Goal: Communication & Community: Answer question/provide support

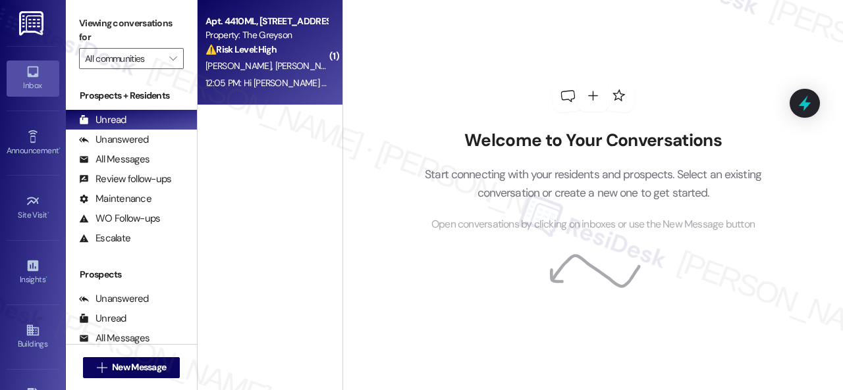
click at [307, 39] on div "Property: The Greyson" at bounding box center [266, 35] width 122 height 14
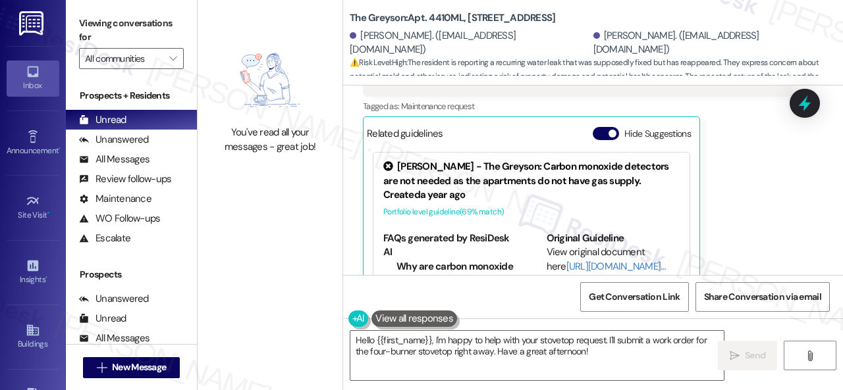
scroll to position [17964, 0]
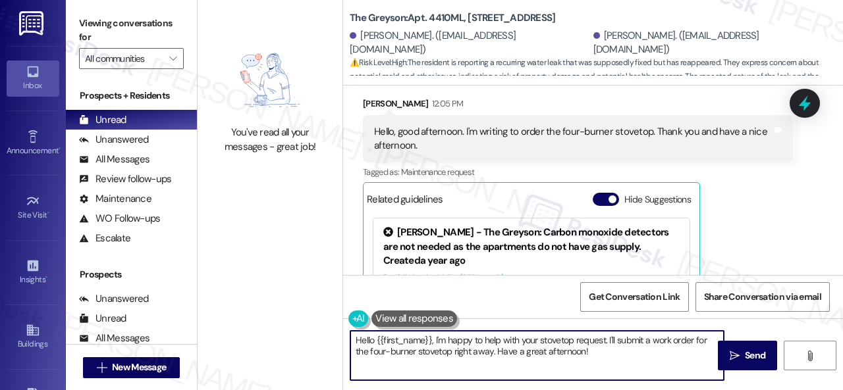
drag, startPoint x: 376, startPoint y: 341, endPoint x: 604, endPoint y: 338, distance: 228.5
click at [613, 374] on textarea "Hello {{first_name}}, I'm happy to help with your stovetop request. I'll submit…" at bounding box center [536, 355] width 373 height 49
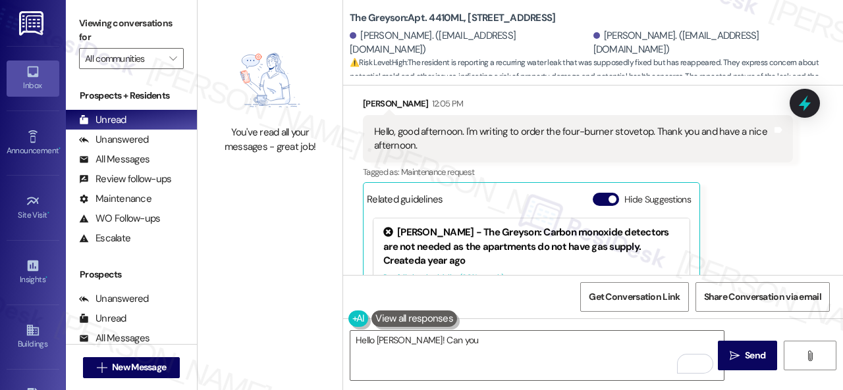
click at [643, 131] on div "Received via SMS [PERSON_NAME] 12:05 PM Hello, good afternoon. I'm writing to o…" at bounding box center [593, 224] width 500 height 315
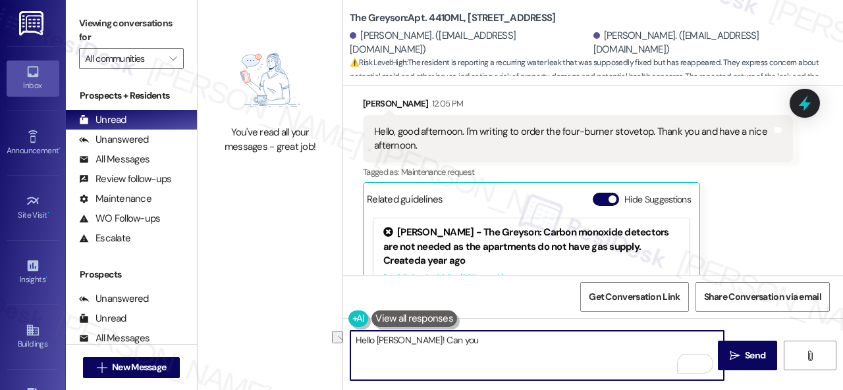
drag, startPoint x: 457, startPoint y: 343, endPoint x: 412, endPoint y: 345, distance: 44.8
click at [412, 345] on textarea "Hello [PERSON_NAME]! Can you" at bounding box center [536, 355] width 373 height 49
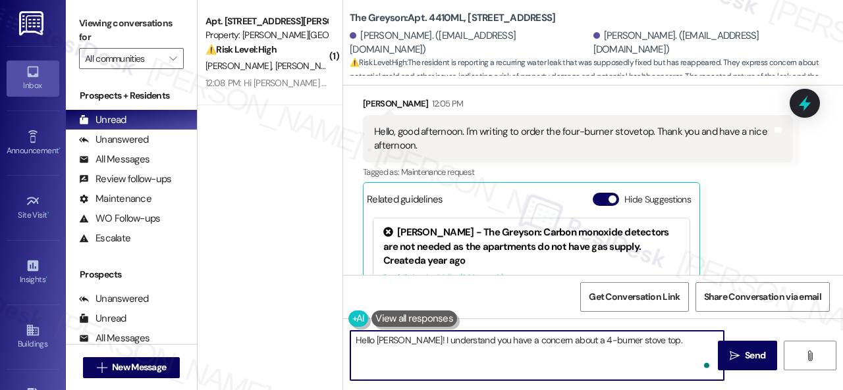
paste textarea "Is there already a work order for the issue? If so, may I have the work order n…"
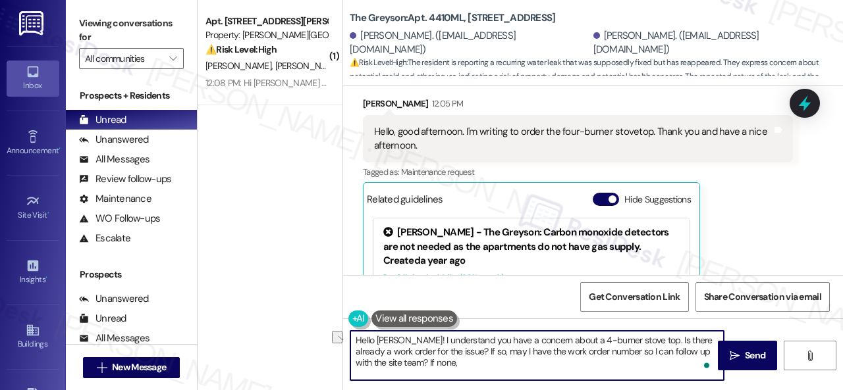
drag, startPoint x: 411, startPoint y: 351, endPoint x: 446, endPoint y: 352, distance: 34.9
click at [446, 352] on textarea "Hello [PERSON_NAME]! I understand you have a concern about a 4-burner stove top…" at bounding box center [536, 355] width 373 height 49
click at [448, 364] on textarea "Hello [PERSON_NAME]! I understand you have a concern about a 4-burner stove top…" at bounding box center [536, 355] width 373 height 49
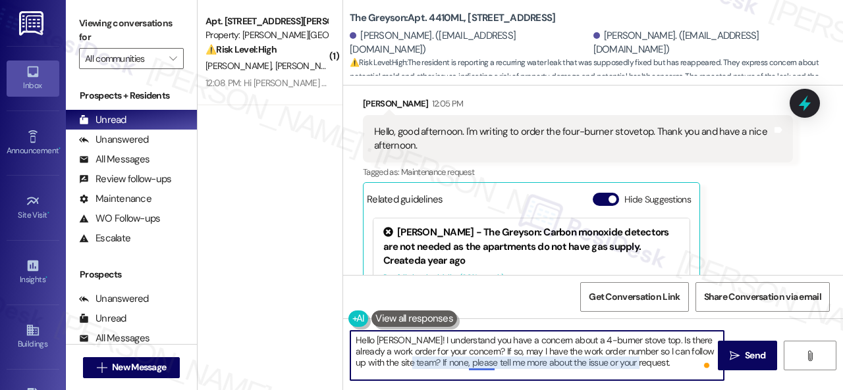
click at [489, 363] on textarea "Hello [PERSON_NAME]! I understand you have a concern about a 4-burner stove top…" at bounding box center [536, 355] width 373 height 49
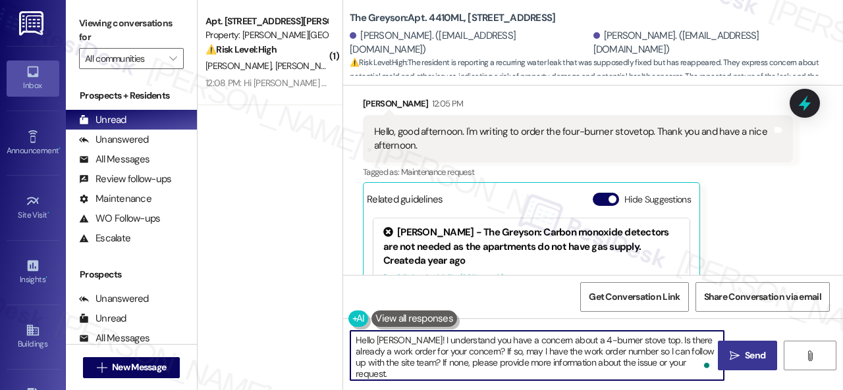
type textarea "Hello [PERSON_NAME]! I understand you have a concern about a 4-burner stove top…"
click at [748, 352] on span "Send" at bounding box center [755, 356] width 20 height 14
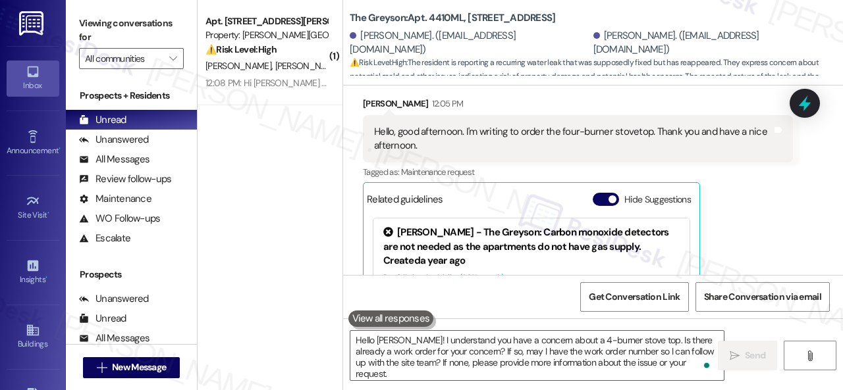
scroll to position [18134, 0]
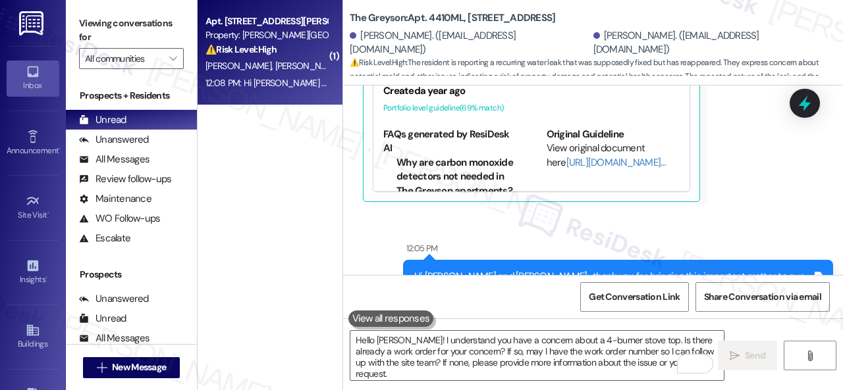
click at [303, 44] on div "⚠️ Risk Level: High The resident is reporting a lack of hot water for multiple …" at bounding box center [266, 50] width 122 height 14
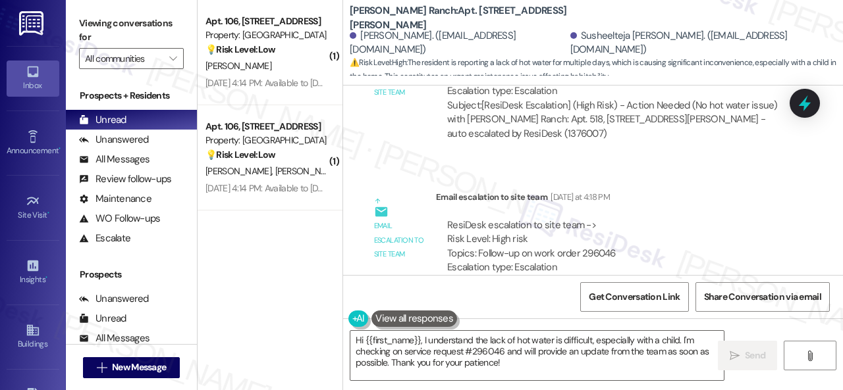
scroll to position [12637, 0]
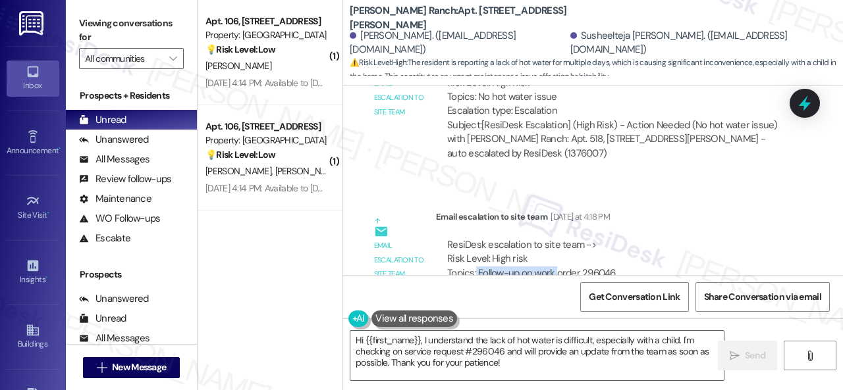
drag, startPoint x: 475, startPoint y: 111, endPoint x: 557, endPoint y: 115, distance: 81.7
click at [557, 238] on div "ResiDesk escalation to site team -> Risk Level: High risk Topics: Follow-up on …" at bounding box center [614, 266] width 334 height 57
drag, startPoint x: 477, startPoint y: 115, endPoint x: 620, endPoint y: 116, distance: 143.5
click at [620, 238] on div "ResiDesk escalation to site team -> Risk Level: High risk Topics: Follow-up on …" at bounding box center [614, 266] width 334 height 57
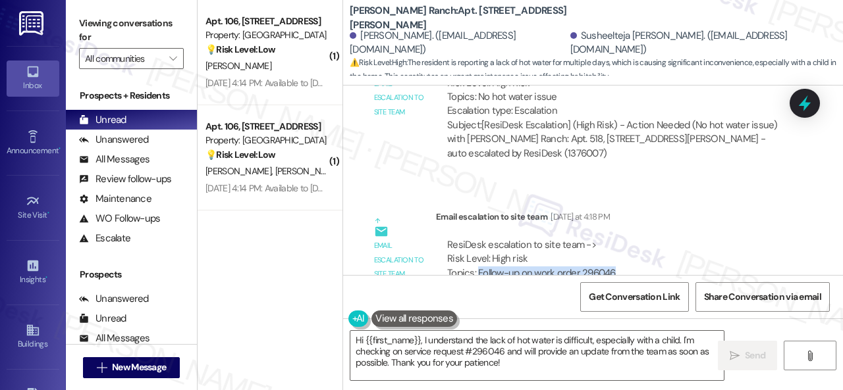
copy div "Follow-up on work order 296046"
click at [624, 200] on div "Email escalation to site team Email escalation to site team [DATE] at 4:18 PM R…" at bounding box center [578, 278] width 450 height 157
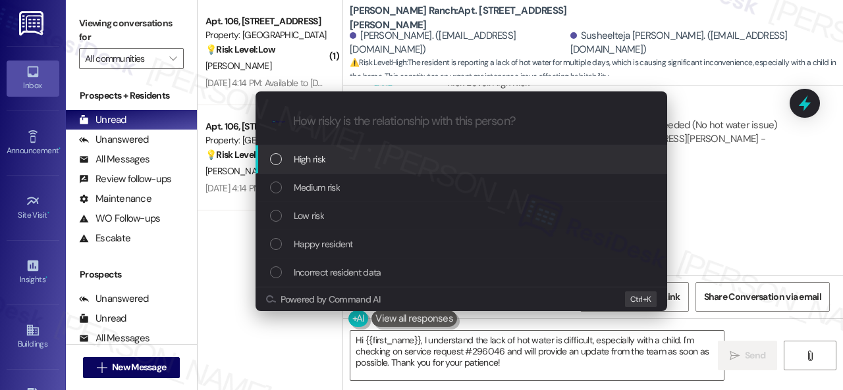
click at [303, 160] on span "High risk" at bounding box center [310, 159] width 32 height 14
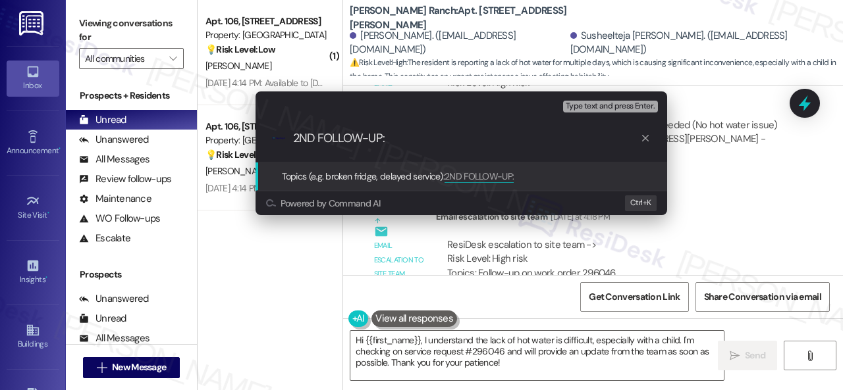
paste input "Follow-up on work order 296046"
type input "2ND FOLLOW-UP: Follow-up on work order 296046"
click at [384, 139] on input "2ND FOLLOW-UP: Follow-up on work order 296046" at bounding box center [466, 139] width 347 height 14
drag, startPoint x: 462, startPoint y: 138, endPoint x: 441, endPoint y: 136, distance: 20.5
click at [441, 136] on input "2ND FOLLOW-UP: Follow-up on work order 296046" at bounding box center [466, 139] width 347 height 14
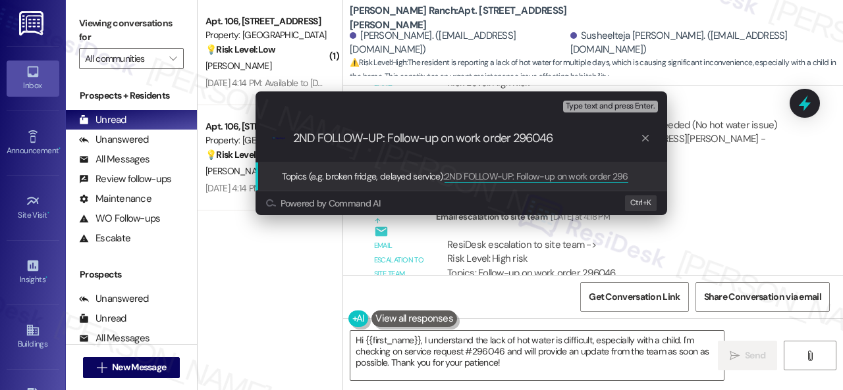
click at [410, 136] on input "2ND FOLLOW-UP: Follow-up on work order 296046" at bounding box center [466, 139] width 347 height 14
click at [564, 140] on input "2ND FOLLOW-UP: Follow-up on work order 296046" at bounding box center [466, 139] width 347 height 14
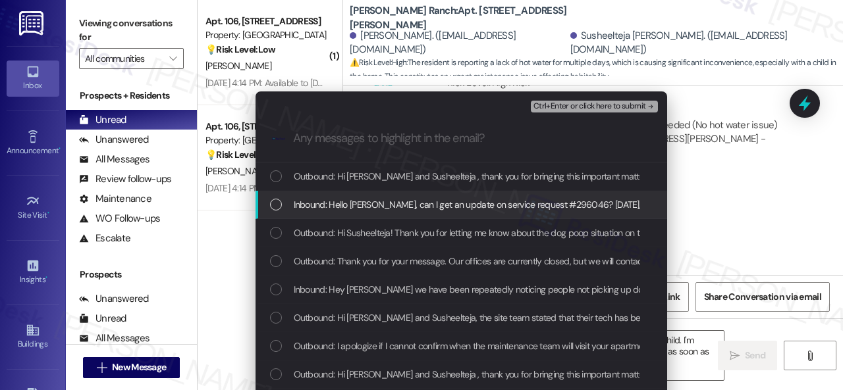
click at [406, 203] on span "Inbound: Hello [PERSON_NAME], can I get an update on service request #296046? […" at bounding box center [778, 205] width 969 height 14
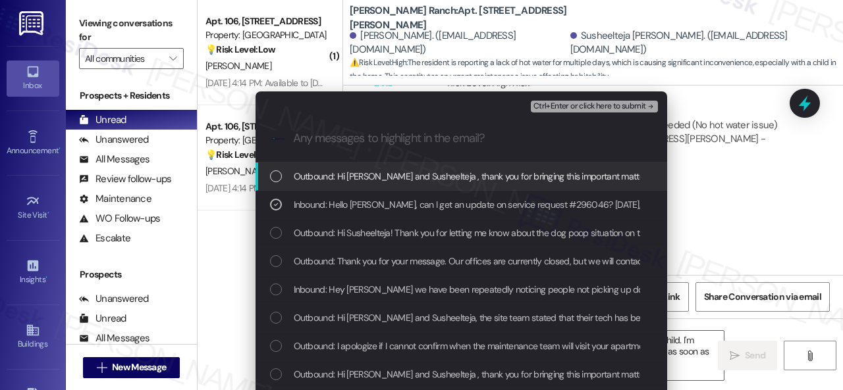
click at [561, 105] on span "Ctrl+Enter or click here to submit" at bounding box center [589, 106] width 113 height 9
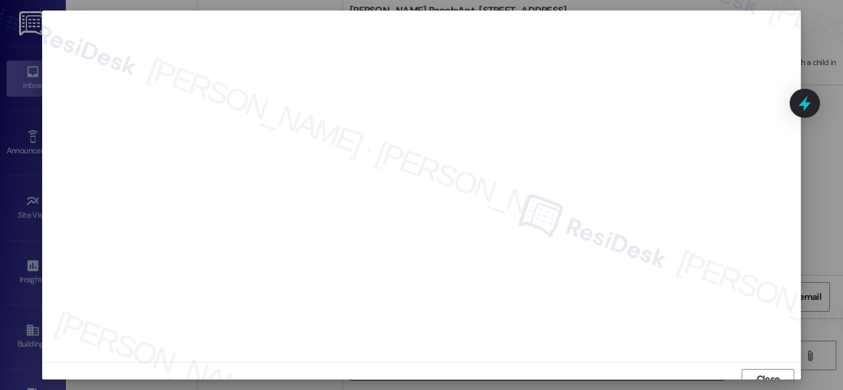
scroll to position [10, 0]
click at [767, 367] on span "Close" at bounding box center [767, 370] width 23 height 14
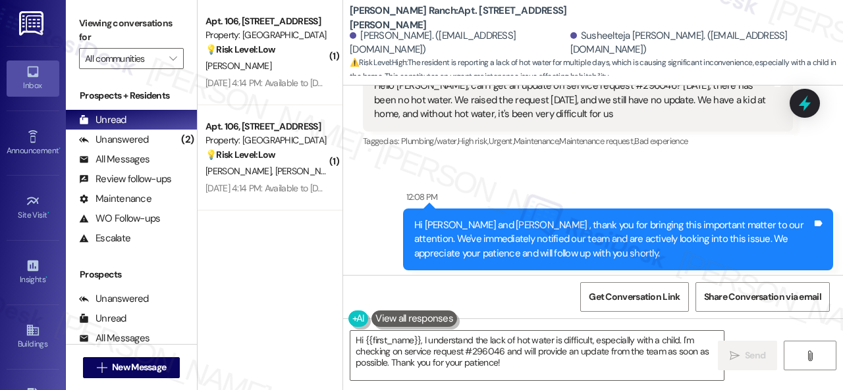
scroll to position [4, 0]
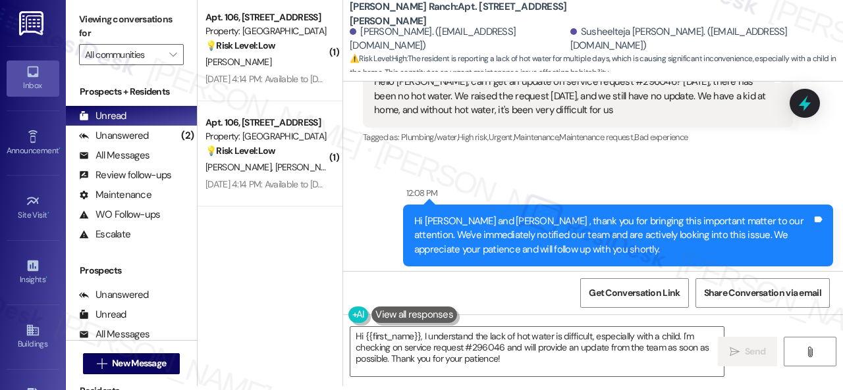
click at [503, 290] on div "Get Conversation Link Share Conversation via email" at bounding box center [593, 292] width 500 height 43
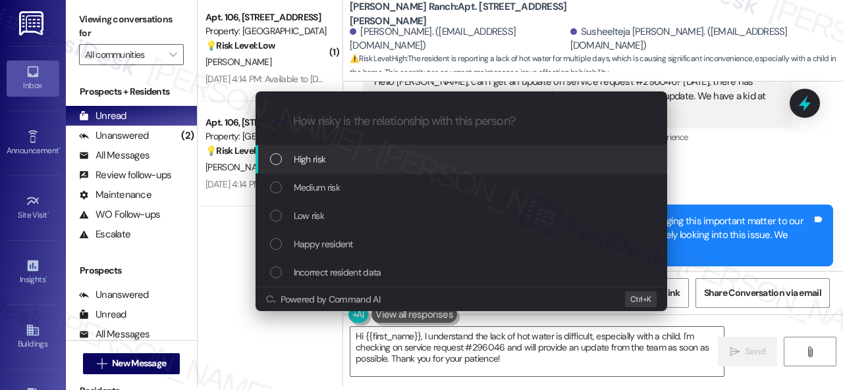
click at [319, 161] on span "High risk" at bounding box center [310, 159] width 32 height 14
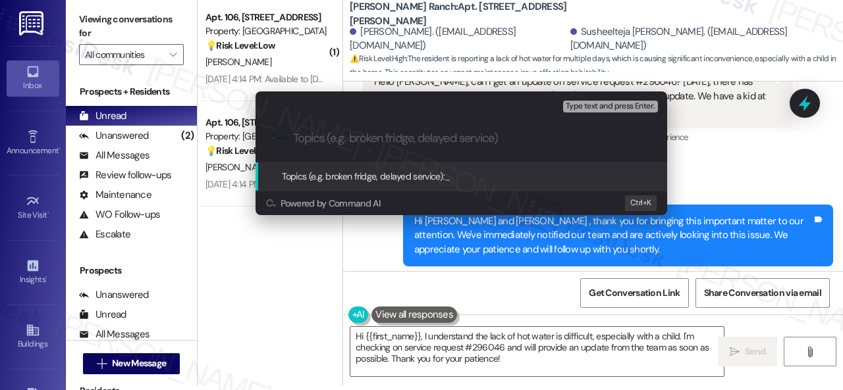
paste input "2ND FOLLOW-UP: Follow-up on work order 296046"
type input "2ND FOLLOW-UP: Follow-up on work order 296046"
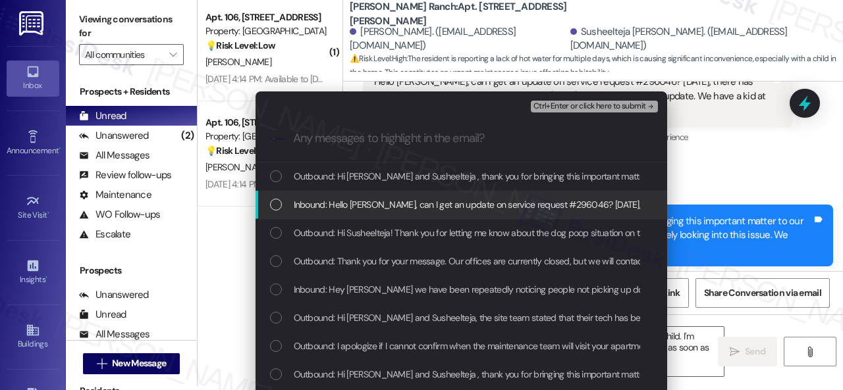
click at [384, 201] on span "Inbound: Hello [PERSON_NAME], can I get an update on service request #296046? […" at bounding box center [778, 205] width 969 height 14
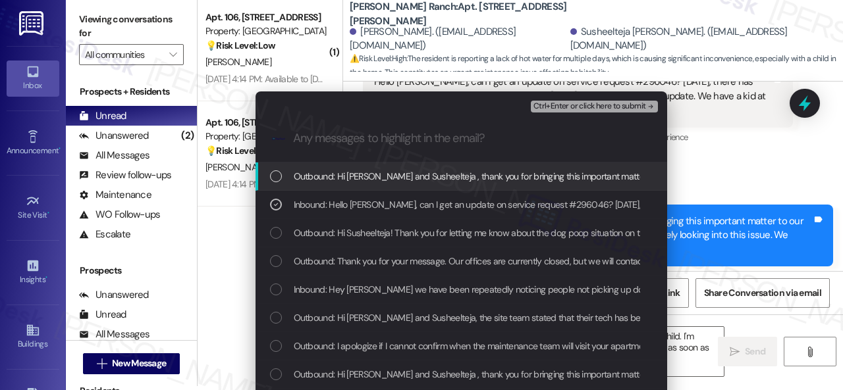
click at [546, 106] on span "Ctrl+Enter or click here to submit" at bounding box center [589, 106] width 113 height 9
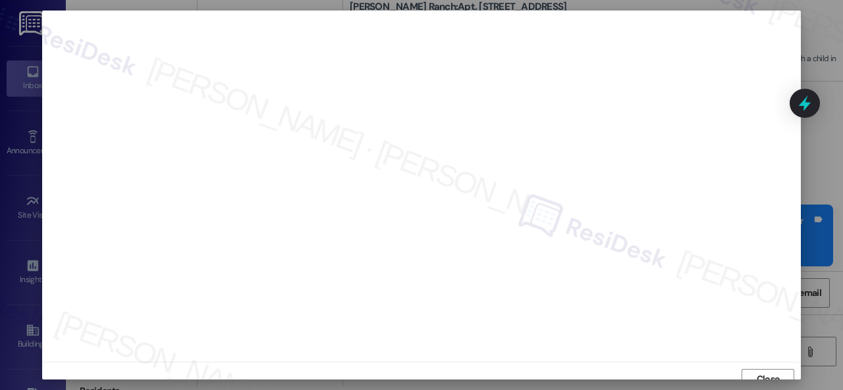
scroll to position [10, 0]
click at [769, 369] on span "Close" at bounding box center [767, 370] width 23 height 14
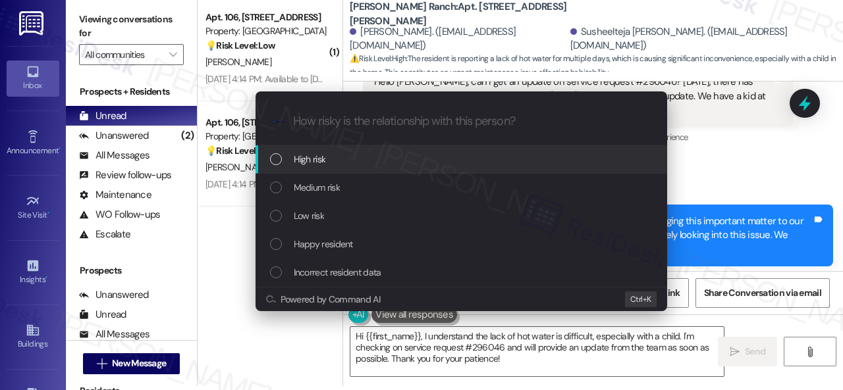
click at [305, 157] on span "High risk" at bounding box center [310, 159] width 32 height 14
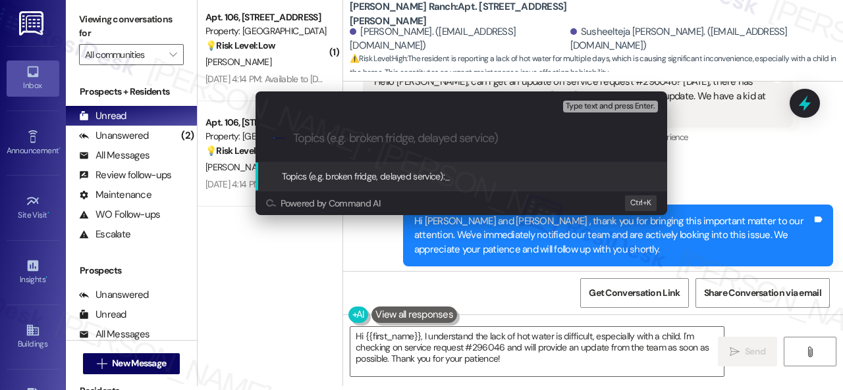
paste input "2ND FOLLOW-UP: Follow-up on work order 296046"
type input "2ND FOLLOW-UP: Follow-up on work order 296046"
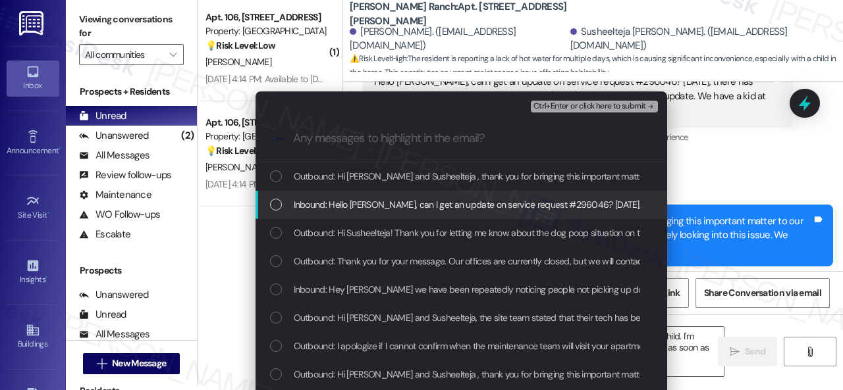
click at [314, 207] on span "Inbound: Hello [PERSON_NAME], can I get an update on service request #296046? […" at bounding box center [778, 205] width 969 height 14
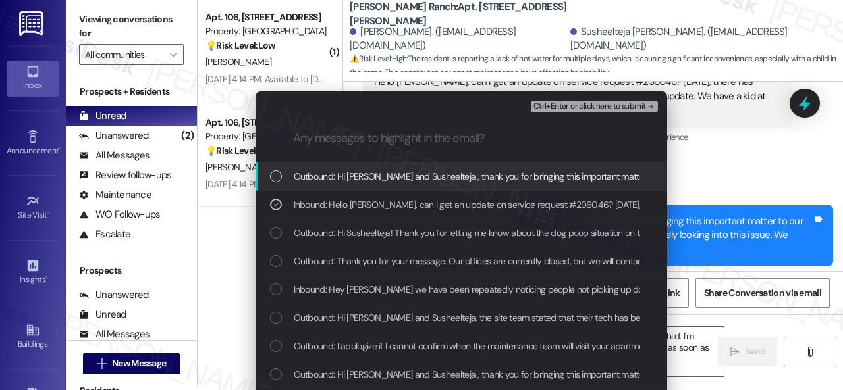
click at [550, 106] on span "Ctrl+Enter or click here to submit" at bounding box center [589, 106] width 113 height 9
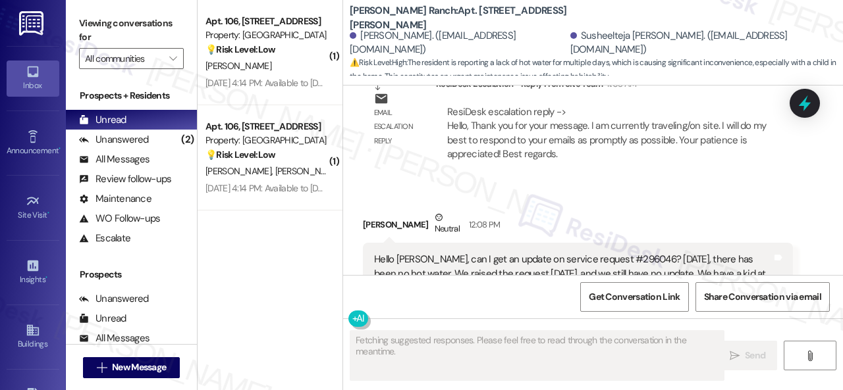
scroll to position [14455, 0]
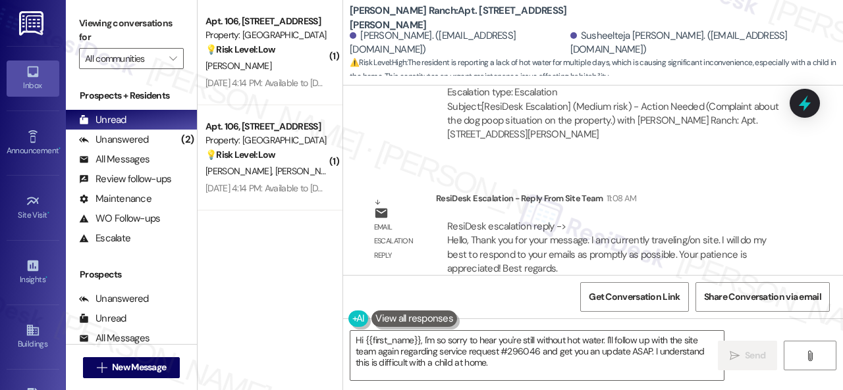
click at [674, 325] on div "[PERSON_NAME] Neutral 12:08 PM" at bounding box center [578, 341] width 430 height 32
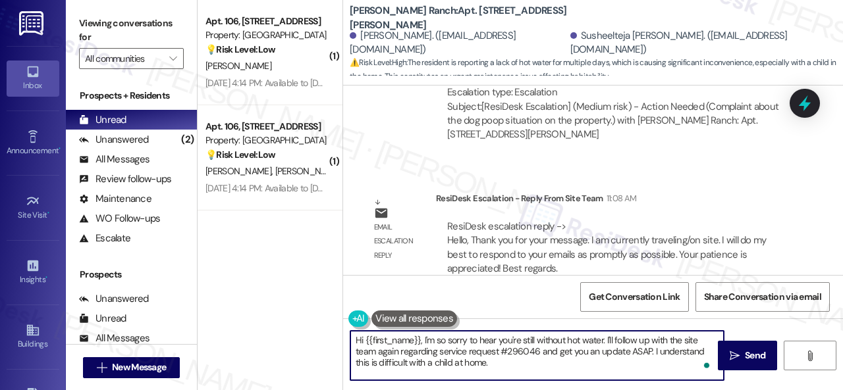
drag, startPoint x: 363, startPoint y: 342, endPoint x: 419, endPoint y: 335, distance: 56.3
click at [419, 335] on textarea "Hi {{first_name}}, I'm so sorry to hear you're still without hot water. I'll fo…" at bounding box center [536, 355] width 373 height 49
drag, startPoint x: 579, startPoint y: 340, endPoint x: 586, endPoint y: 369, distance: 29.7
click at [586, 369] on textarea "Hi [PERSON_NAME], I'm so sorry to hear you're still without hot water. I'll fol…" at bounding box center [536, 355] width 373 height 49
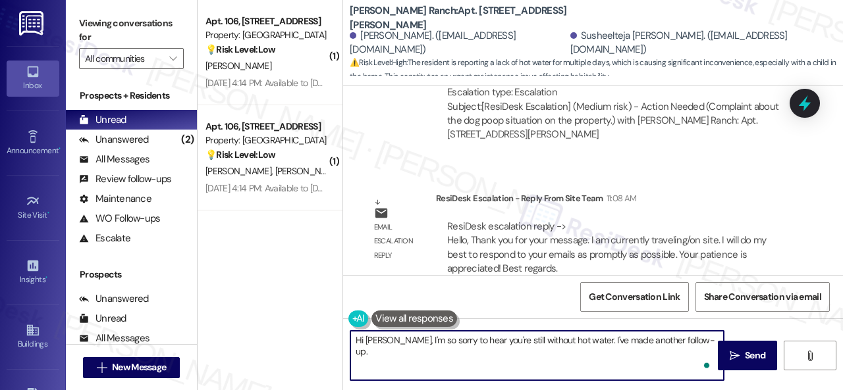
paste textarea "Calling or going to the office to speak with someone from the site team would b…"
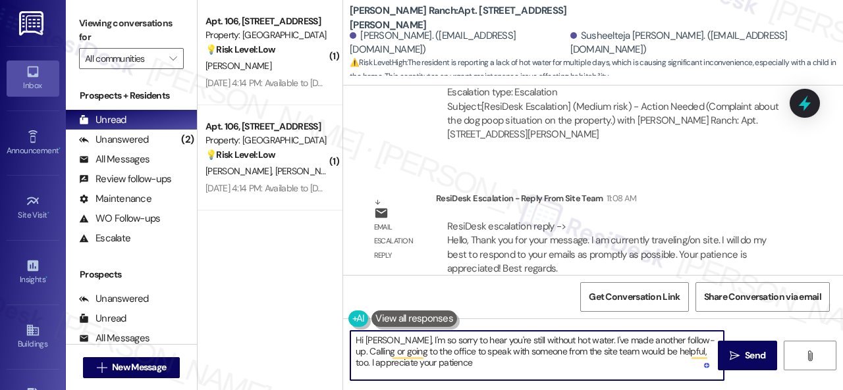
click at [697, 342] on textarea "Hi [PERSON_NAME], I'm so sorry to hear you're still without hot water. I've mad…" at bounding box center [536, 355] width 373 height 49
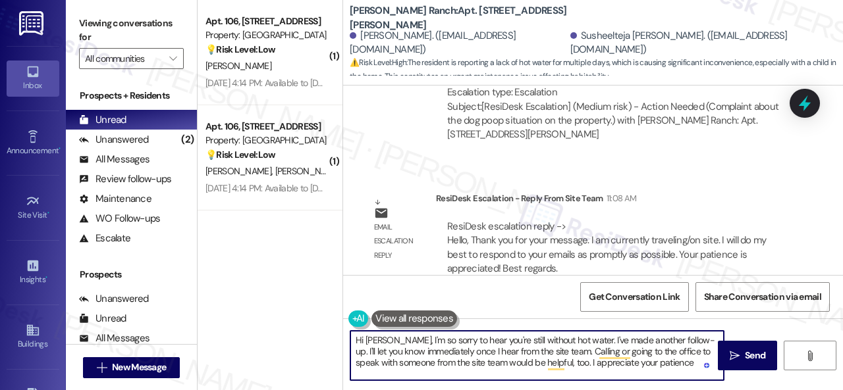
click at [668, 362] on textarea "Hi [PERSON_NAME], I'm so sorry to hear you're still without hot water. I've mad…" at bounding box center [536, 355] width 373 height 49
type textarea "Hi [PERSON_NAME], I'm so sorry to hear you're still without hot water. I've mad…"
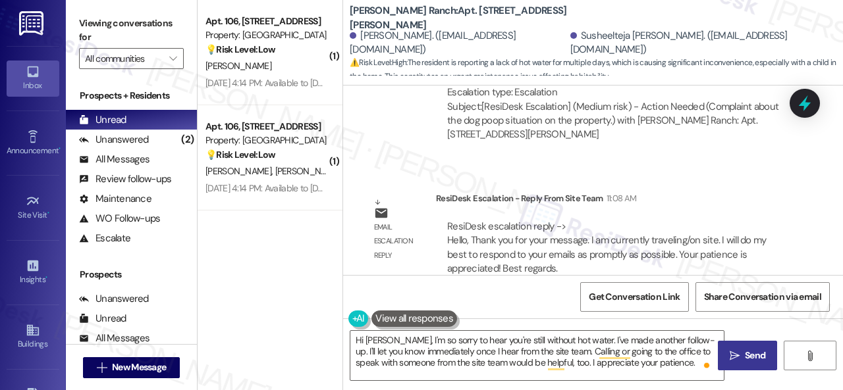
click at [745, 350] on span "Send" at bounding box center [755, 356] width 20 height 14
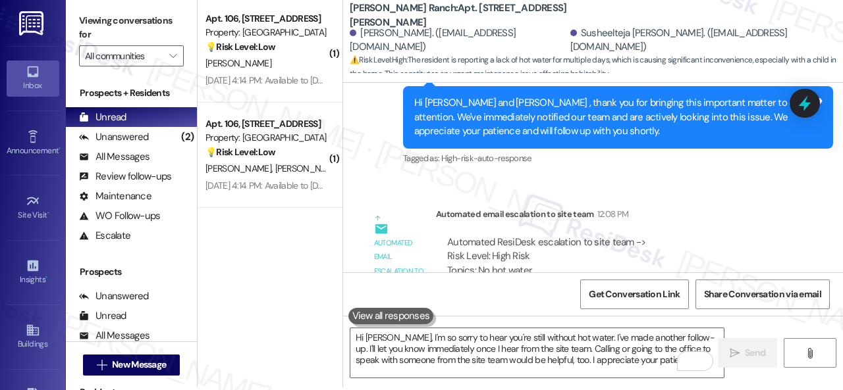
scroll to position [4, 0]
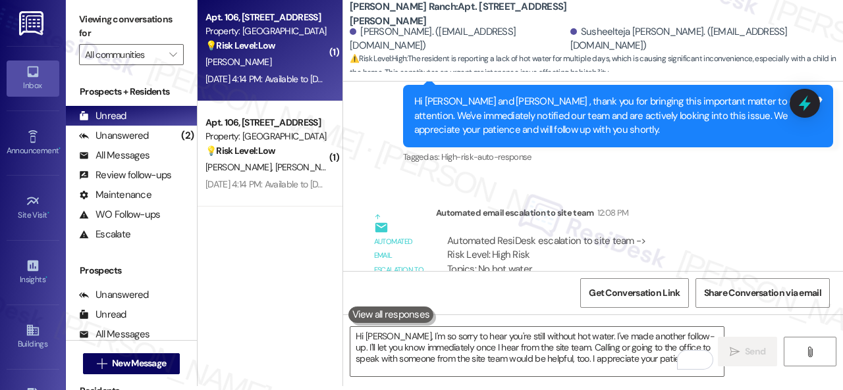
click at [305, 66] on div "[PERSON_NAME]" at bounding box center [266, 62] width 124 height 16
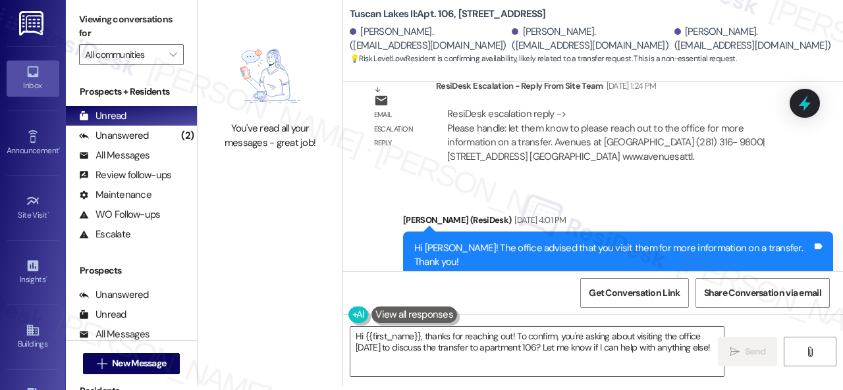
scroll to position [3304, 0]
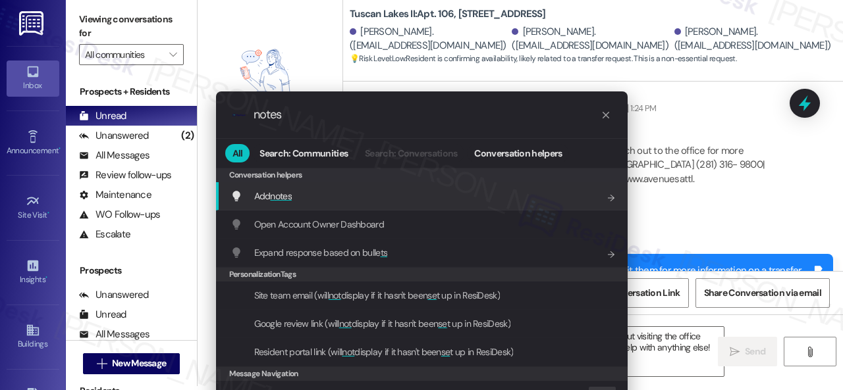
type input "notes"
click at [263, 199] on span "Add notes" at bounding box center [273, 196] width 38 height 12
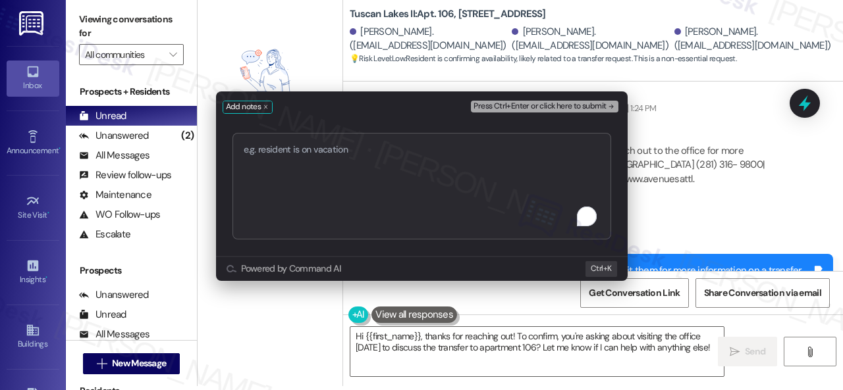
type textarea "[URL][DOMAIN_NAME]"
click at [552, 110] on span "Press Ctrl+Enter or click here to submit" at bounding box center [539, 106] width 132 height 9
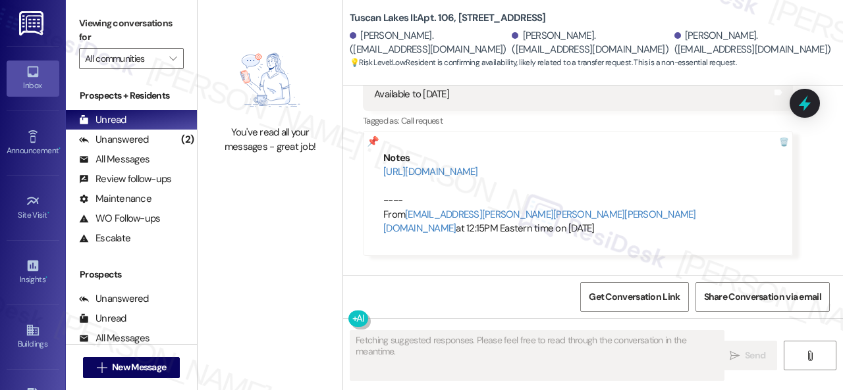
scroll to position [3614, 0]
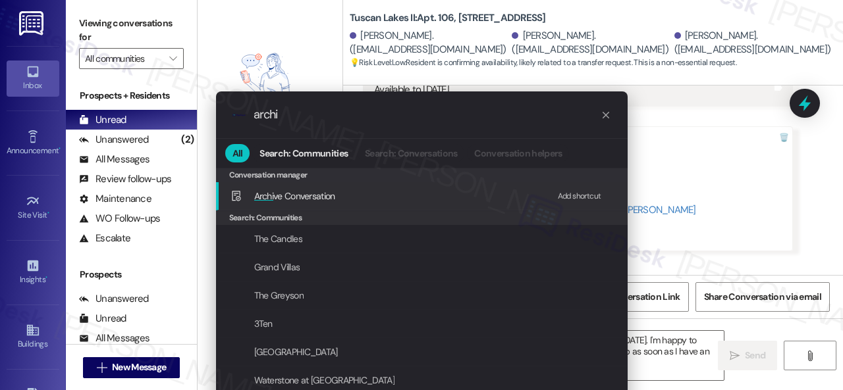
type input "archi"
click at [568, 194] on div "Add shortcut" at bounding box center [579, 197] width 43 height 14
click at [283, 191] on span "Archi ve Conversation" at bounding box center [294, 196] width 81 height 12
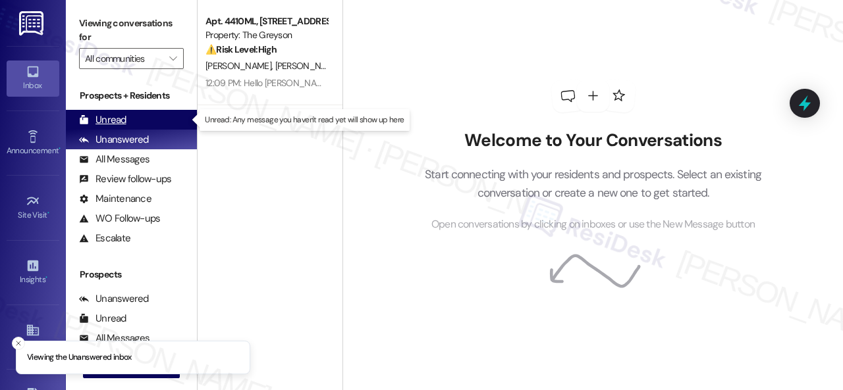
click at [111, 114] on div "Unread" at bounding box center [102, 120] width 47 height 14
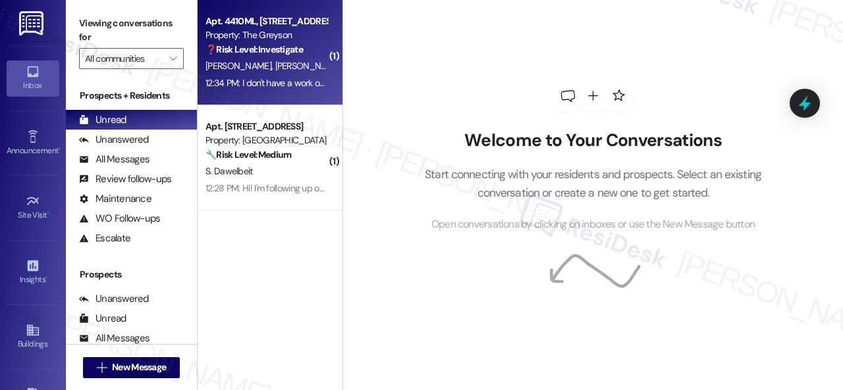
click at [311, 59] on div "A. Escobar F. Hernandez" at bounding box center [266, 66] width 124 height 16
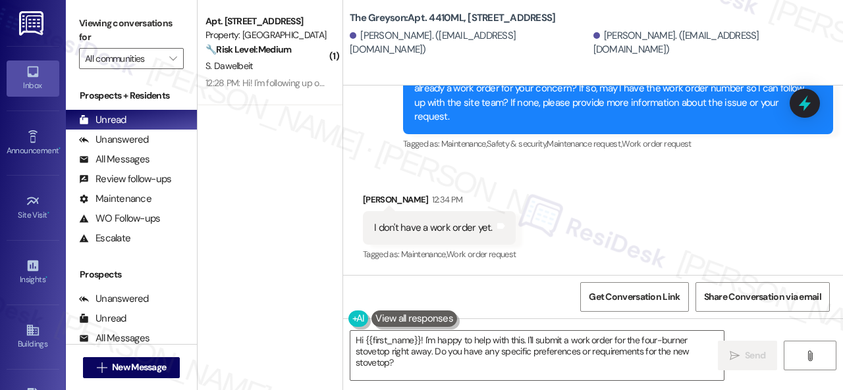
scroll to position [4, 0]
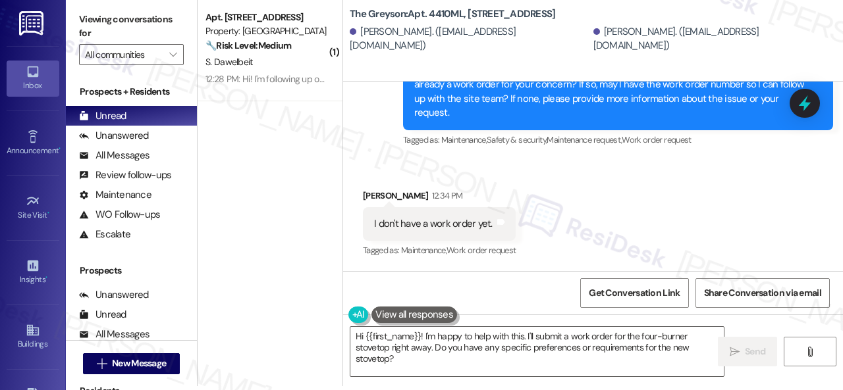
click at [627, 186] on div "Received via SMS Angelica Escobar 12:34 PM I don't have a work order yet. Tags …" at bounding box center [593, 214] width 500 height 111
click at [630, 190] on div "Received via SMS Angelica Escobar 12:34 PM I don't have a work order yet. Tags …" at bounding box center [593, 214] width 500 height 111
click at [634, 210] on div "Received via SMS Angelica Escobar 12:34 PM I don't have a work order yet. Tags …" at bounding box center [593, 214] width 500 height 111
drag, startPoint x: 399, startPoint y: 360, endPoint x: 317, endPoint y: 335, distance: 85.4
click at [317, 335] on div "( 1 ) Apt. 2401, 1550 Katy Gap Rd Property: Grand Villas 🔧 Risk Level: Medium T…" at bounding box center [520, 191] width 645 height 390
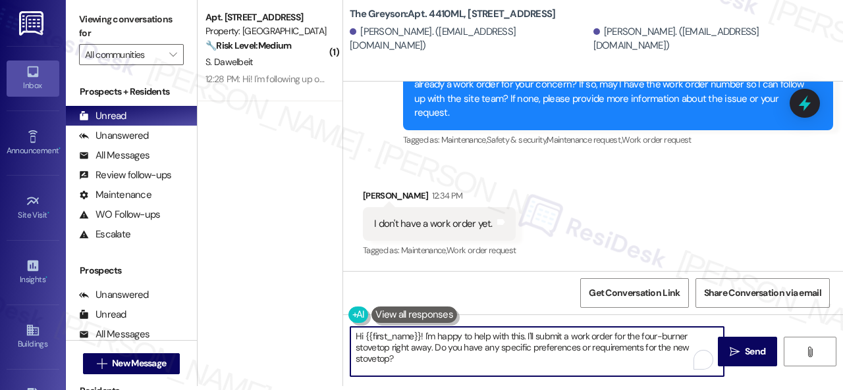
paste textarea "I'll be happy to submit it on your behalf. Please provide as much detail as pos…"
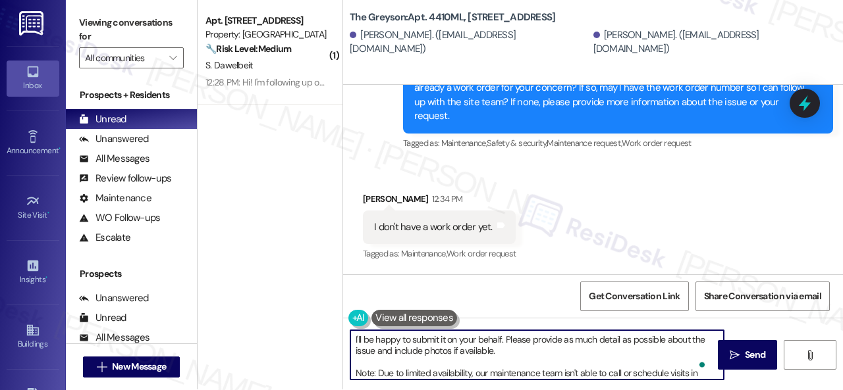
scroll to position [0, 0]
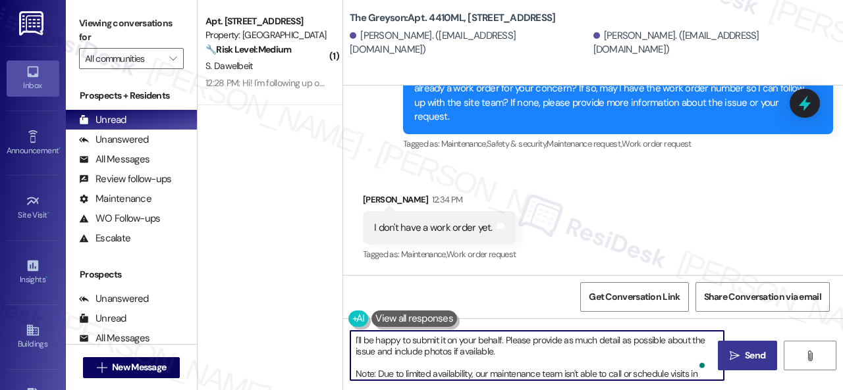
type textarea "I'll be happy to submit it on your behalf. Please provide as much detail as pos…"
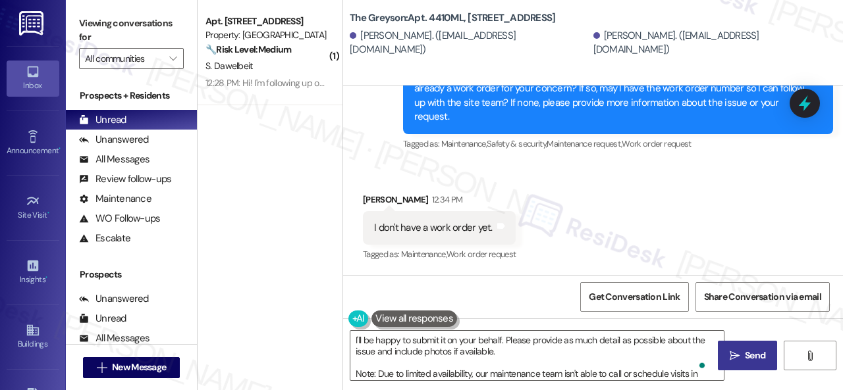
click at [745, 357] on span "Send" at bounding box center [755, 356] width 20 height 14
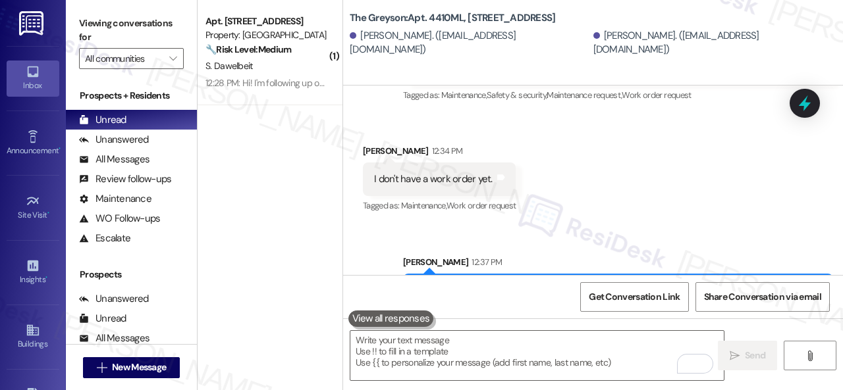
scroll to position [18662, 0]
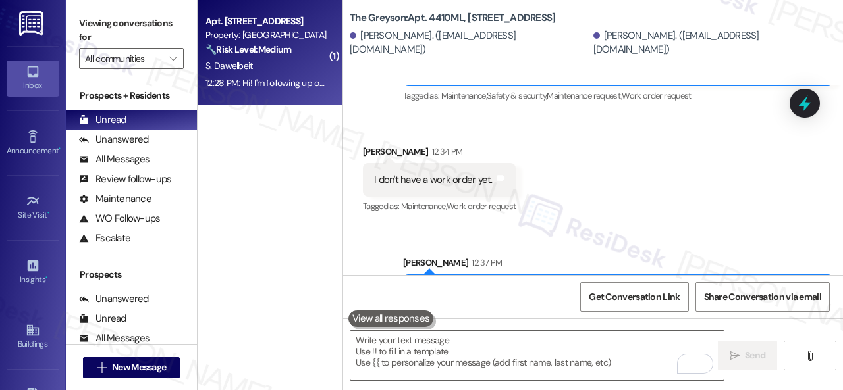
click at [287, 73] on div "S. Dawelbeit" at bounding box center [266, 66] width 124 height 16
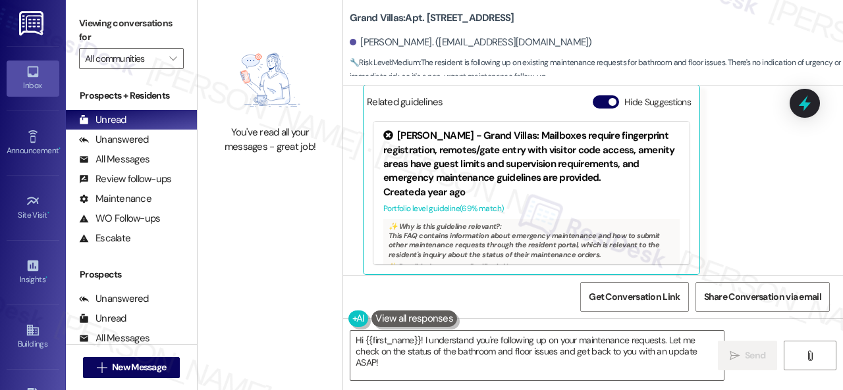
scroll to position [717, 0]
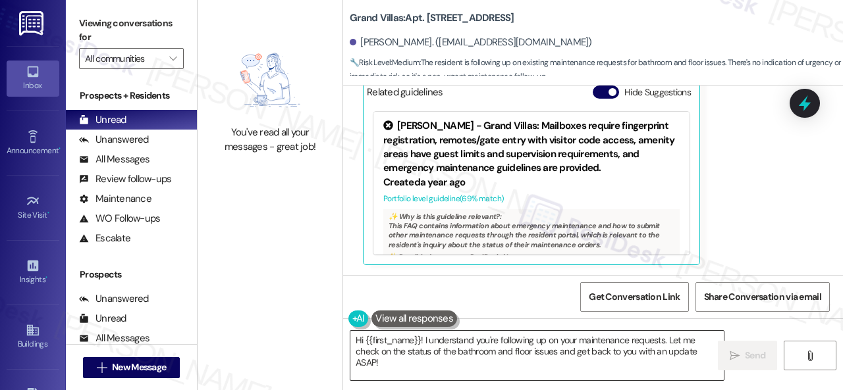
drag, startPoint x: 612, startPoint y: 350, endPoint x: 585, endPoint y: 353, distance: 27.2
click at [613, 350] on textarea "Hi {{first_name}}! I understand you're following up on your maintenance request…" at bounding box center [536, 355] width 373 height 49
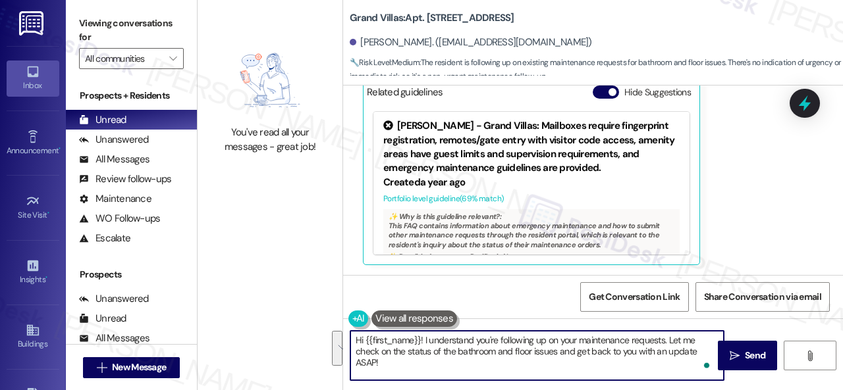
drag, startPoint x: 666, startPoint y: 339, endPoint x: 668, endPoint y: 363, distance: 24.4
click at [668, 363] on textarea "Hi {{first_name}}! I understand you're following up on your maintenance request…" at bounding box center [536, 355] width 373 height 49
paste textarea "Do you have maintenance requests for the issues? If so, are the work orders sti…"
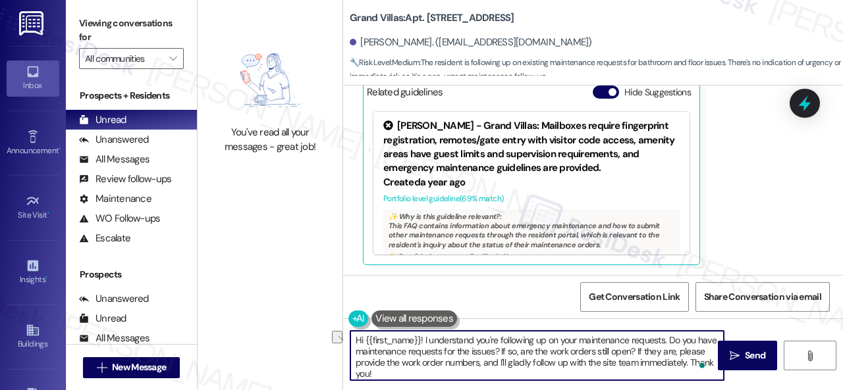
drag, startPoint x: 375, startPoint y: 352, endPoint x: 462, endPoint y: 353, distance: 86.2
click at [462, 353] on textarea "Hi {{first_name}}! I understand you're following up on your maintenance request…" at bounding box center [536, 355] width 373 height 49
drag, startPoint x: 506, startPoint y: 352, endPoint x: 551, endPoint y: 357, distance: 45.2
click at [551, 357] on textarea "Hi {{first_name}}! I understand you're following up on your maintenance request…" at bounding box center [536, 355] width 373 height 49
click at [662, 367] on textarea "Hi {{first_name}}! I understand you're following up on your maintenance request…" at bounding box center [536, 355] width 373 height 49
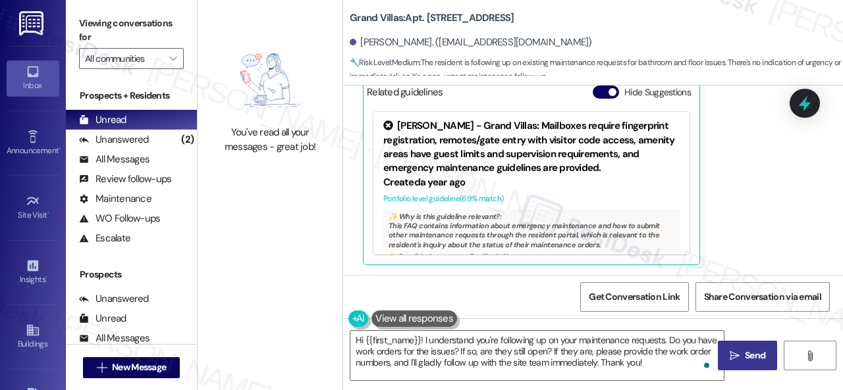
drag, startPoint x: 749, startPoint y: 360, endPoint x: 749, endPoint y: 351, distance: 9.2
click at [749, 360] on span "Send" at bounding box center [755, 356] width 20 height 14
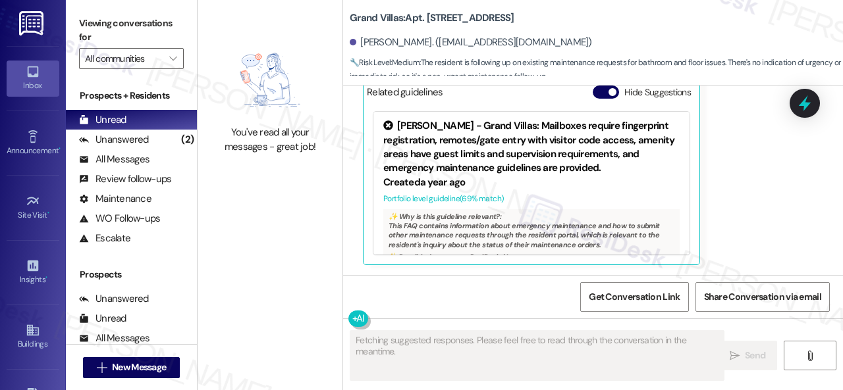
scroll to position [716, 0]
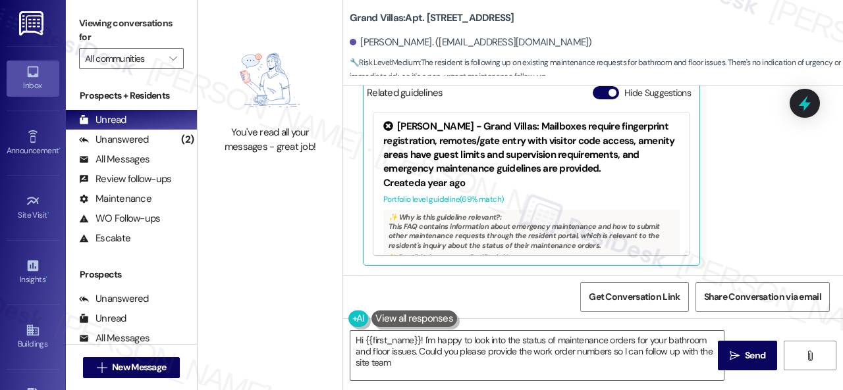
type textarea "Hi {{first_name}}! I'm happy to look into the status of maintenance orders for …"
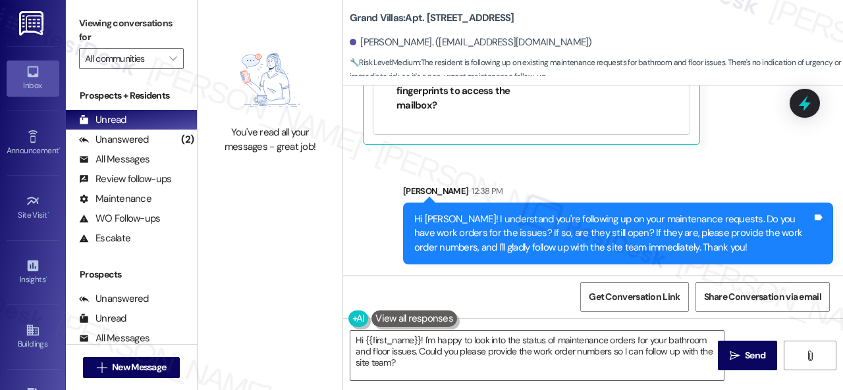
scroll to position [4, 0]
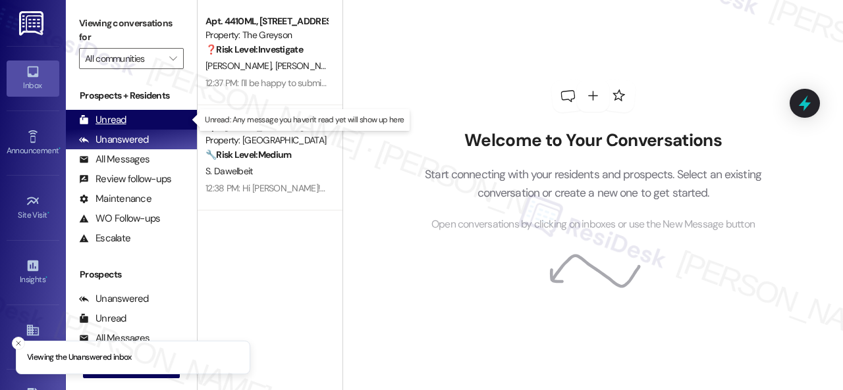
click at [103, 117] on div "Unread" at bounding box center [102, 120] width 47 height 14
